Goal: Transaction & Acquisition: Purchase product/service

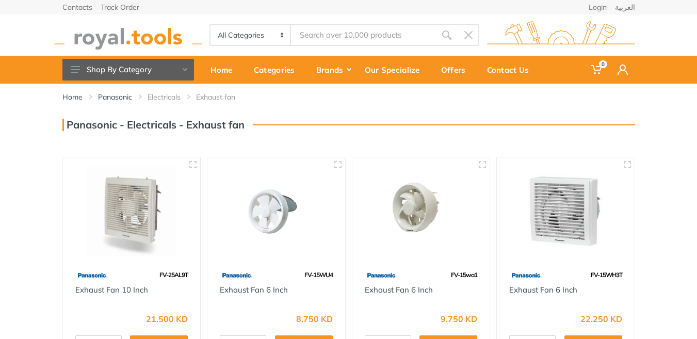
click at [572, 228] on img at bounding box center [565, 211] width 119 height 89
